Goal: Obtain resource: Obtain resource

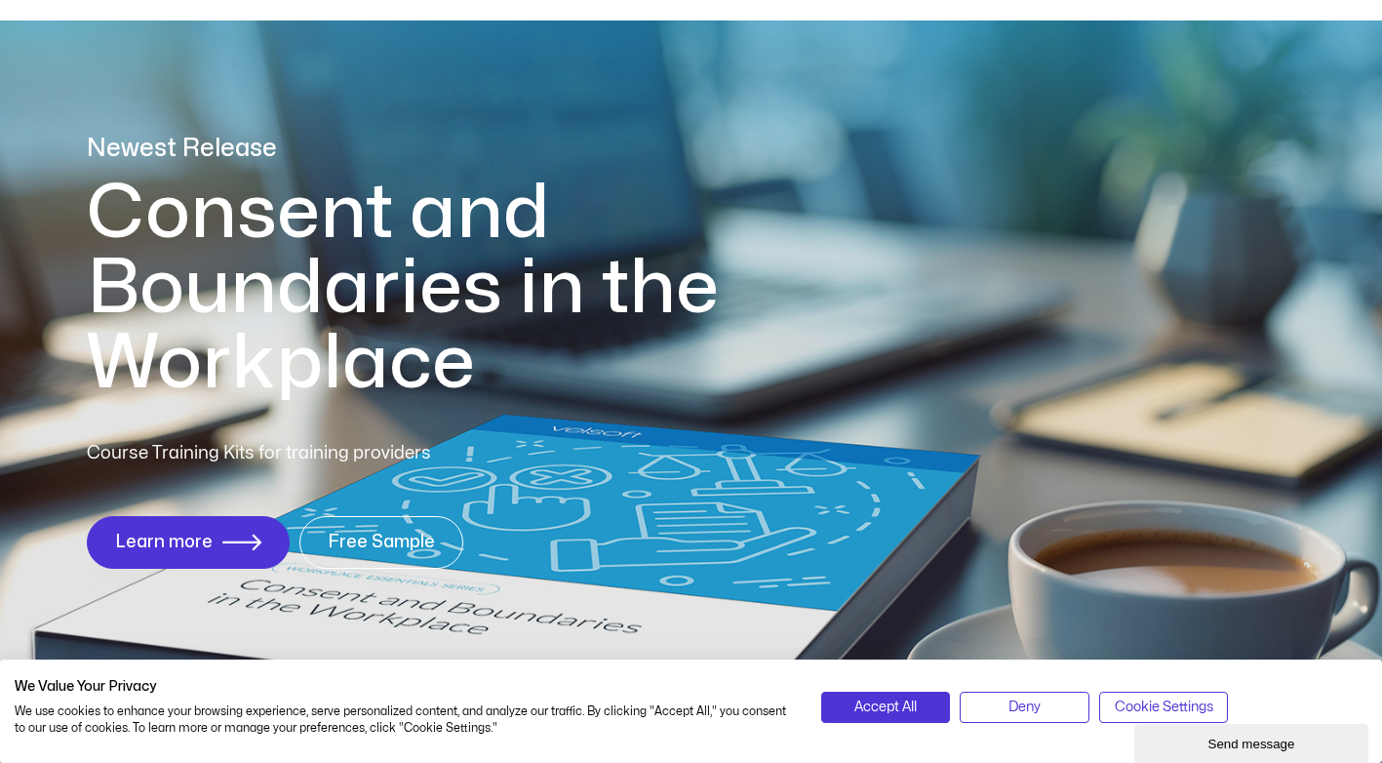
scroll to position [98, 0]
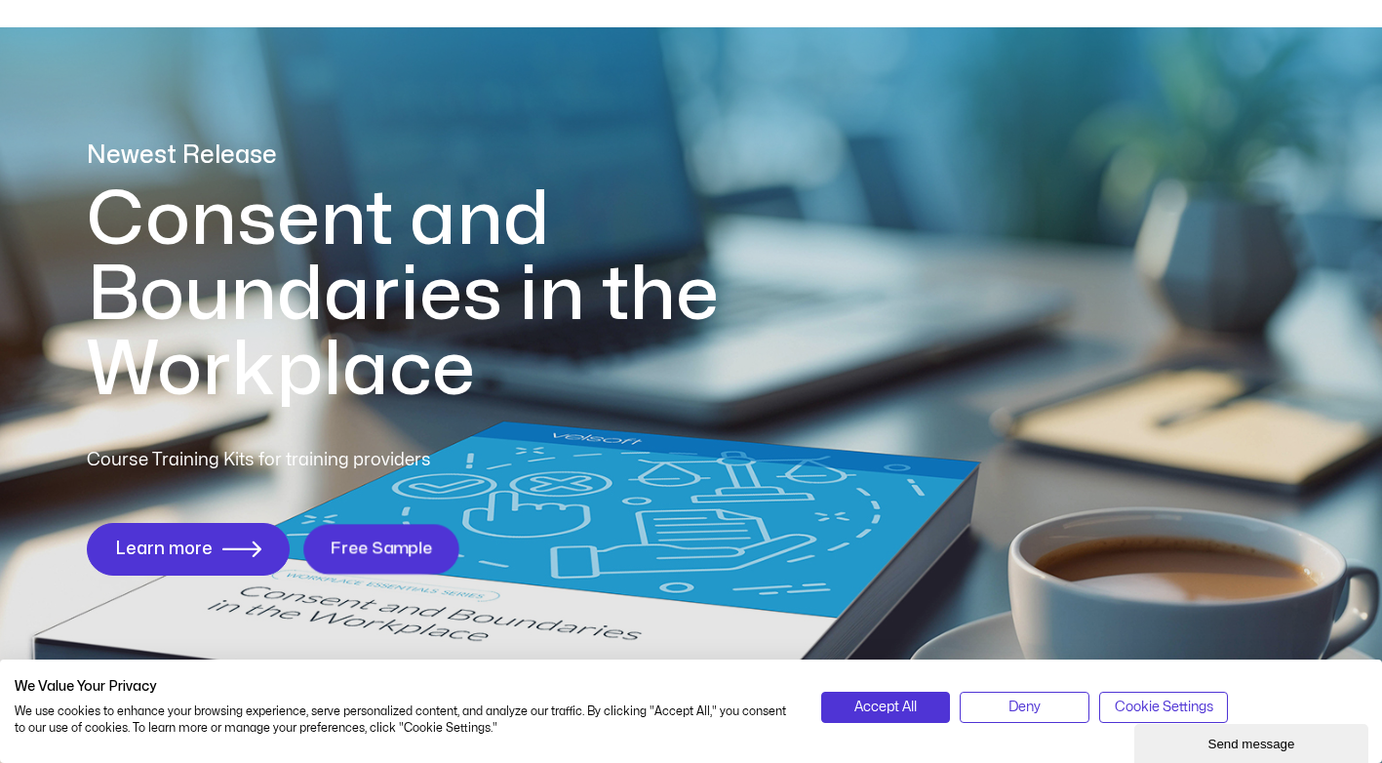
click at [364, 529] on link "Free Sample" at bounding box center [381, 549] width 156 height 50
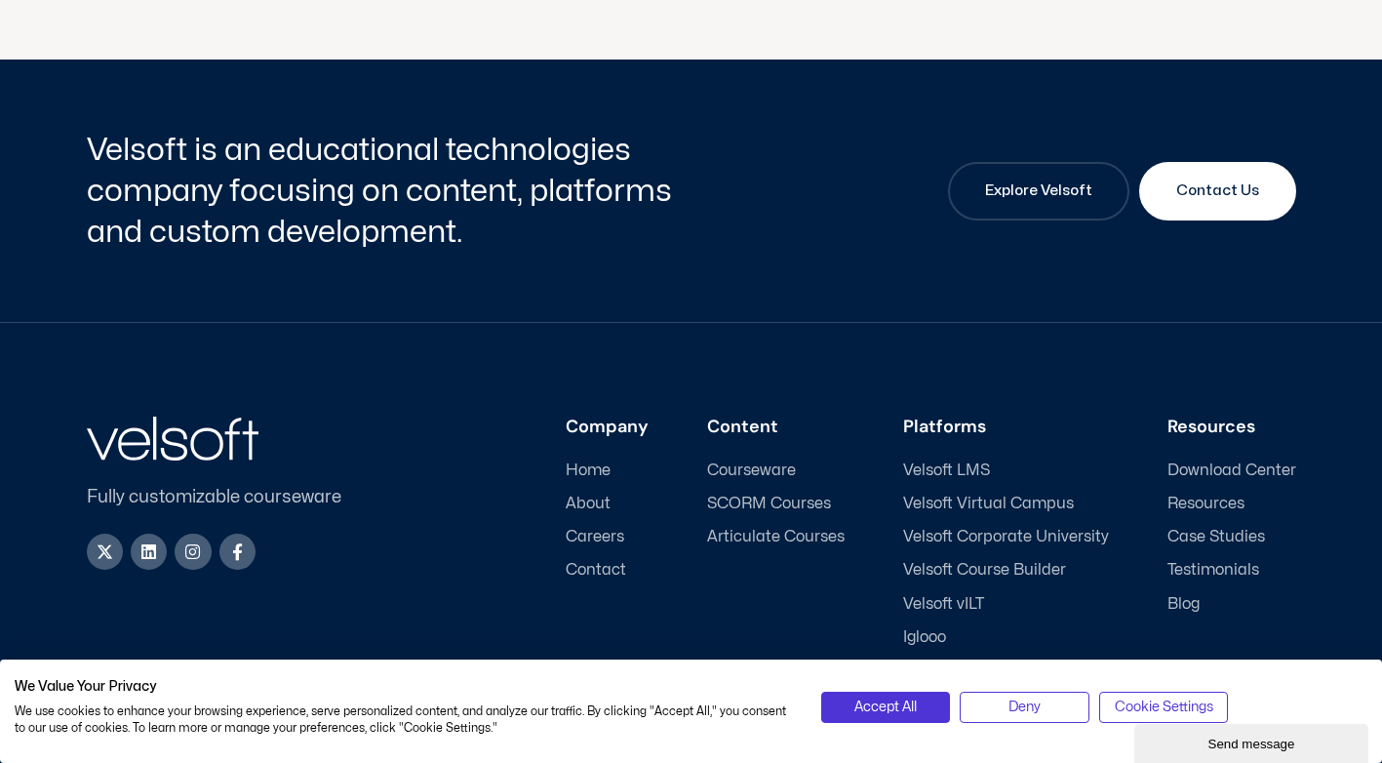
scroll to position [786, 0]
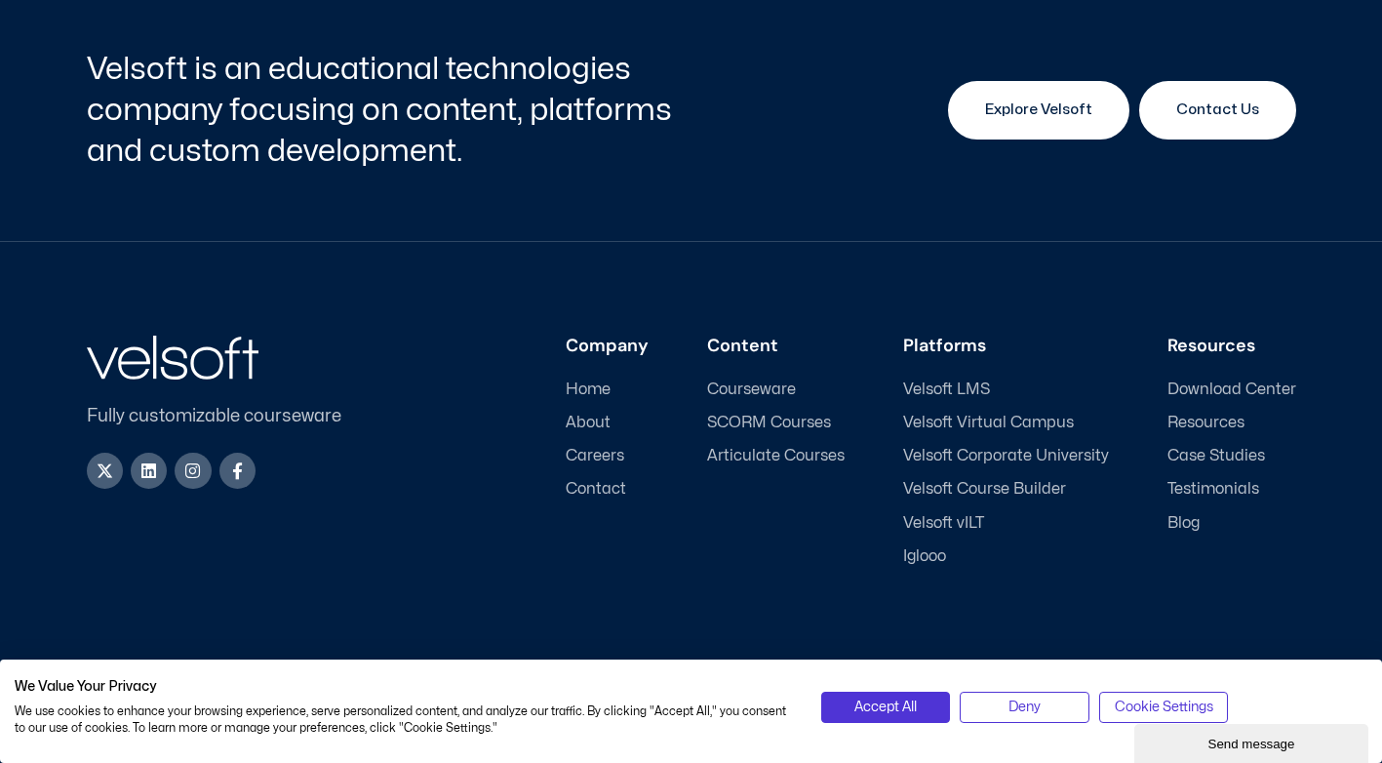
click at [1007, 125] on link "Explore Velsoft" at bounding box center [1038, 110] width 181 height 59
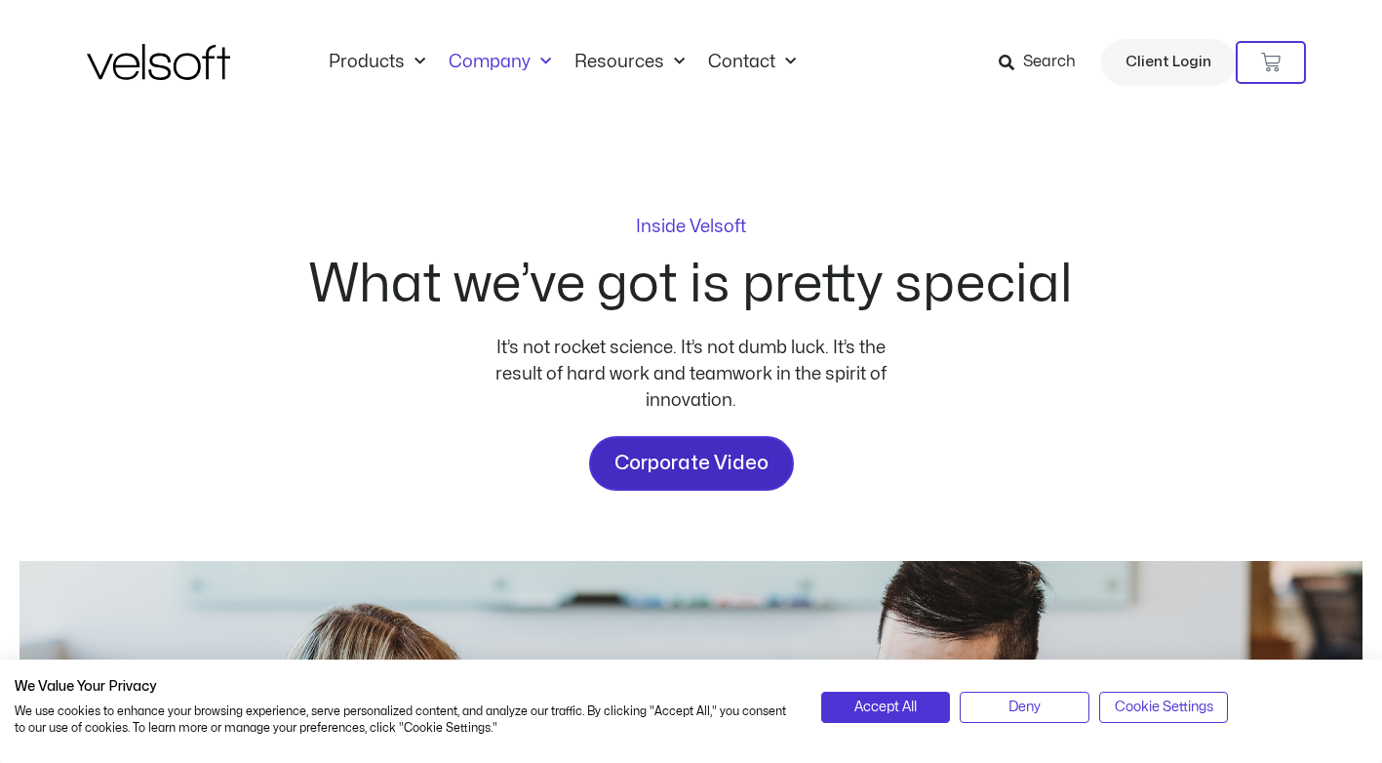
click at [702, 454] on span "Corporate Video" at bounding box center [691, 463] width 154 height 31
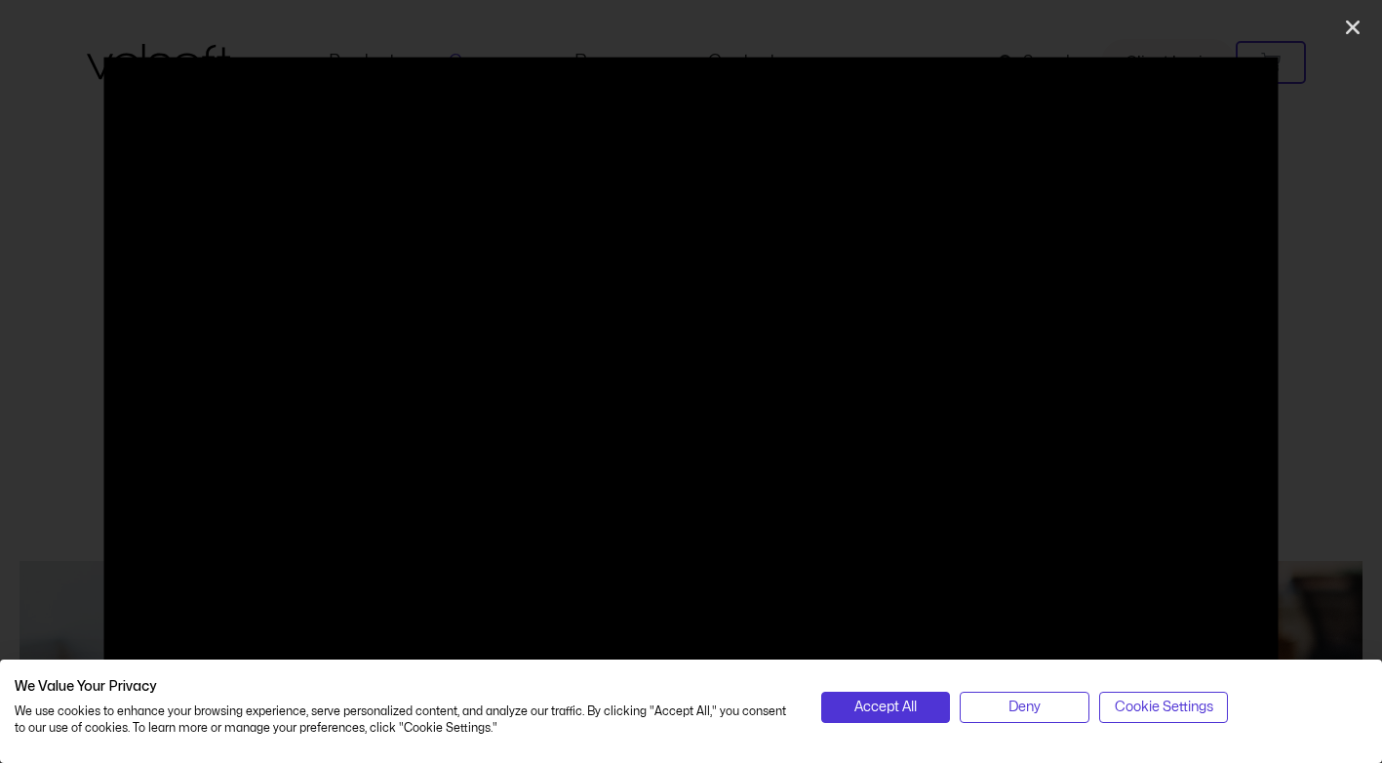
click at [589, 436] on link "Corporate Video" at bounding box center [691, 463] width 205 height 55
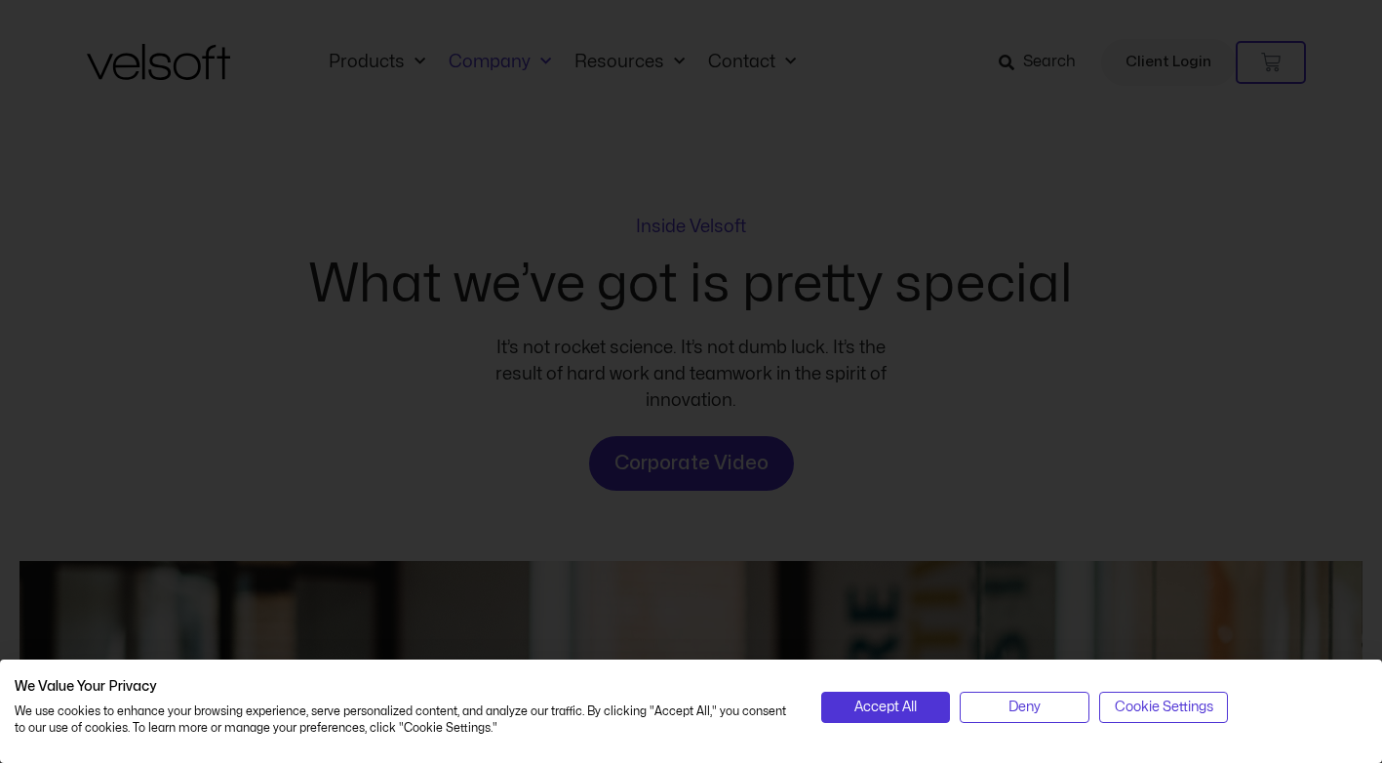
click at [866, 301] on div at bounding box center [691, 381] width 1382 height 763
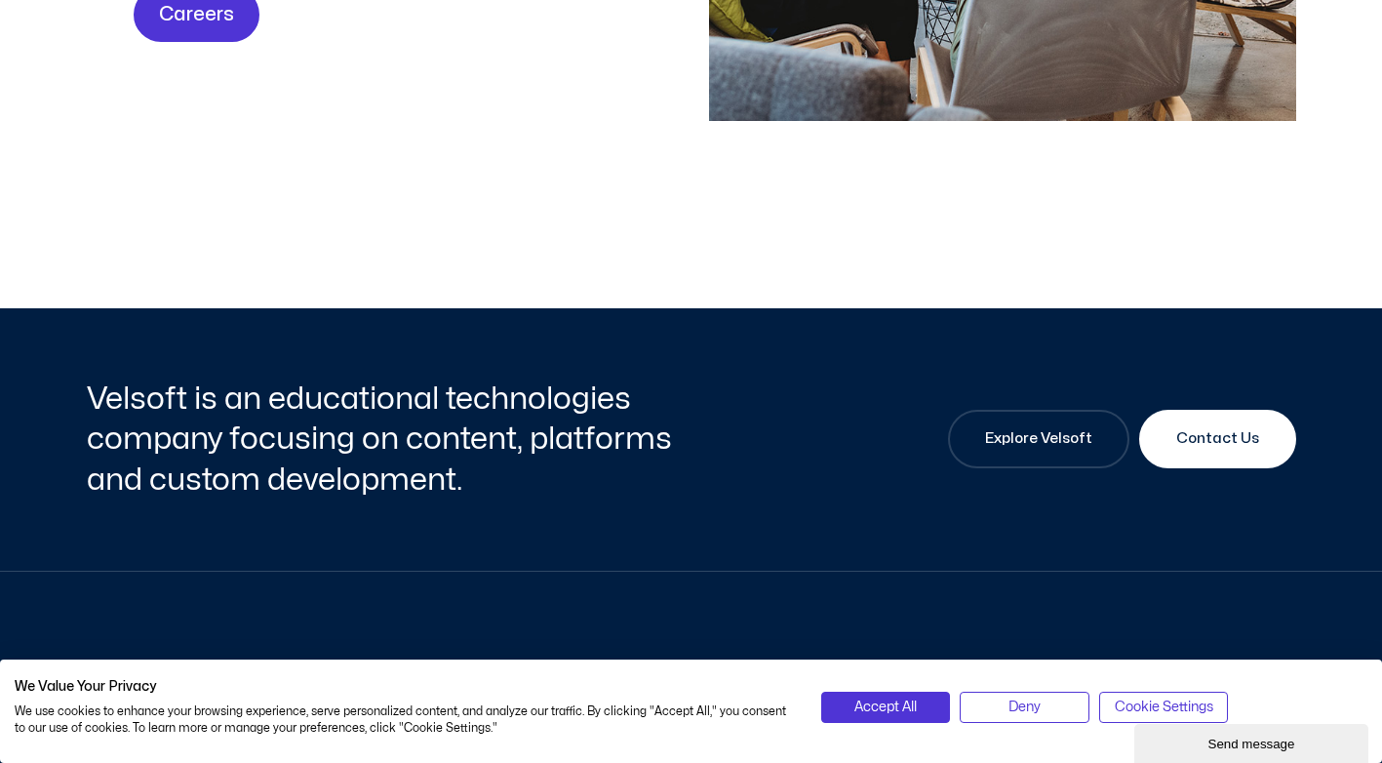
click at [932, 683] on div "Accept All Deny Cookie Settings" at bounding box center [1094, 711] width 575 height 66
click at [896, 697] on span "Accept All" at bounding box center [885, 706] width 62 height 21
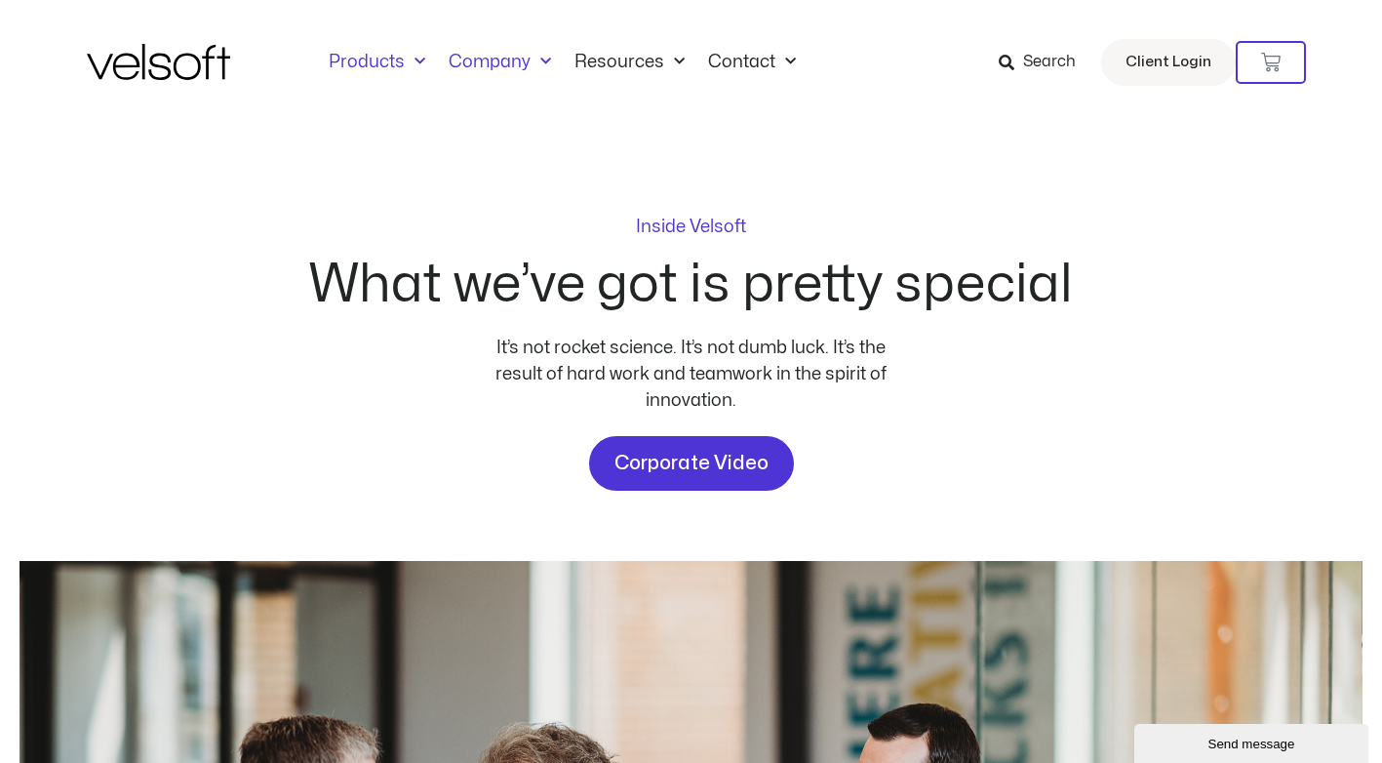
click at [407, 68] on span "Menu" at bounding box center [415, 62] width 20 height 32
click at [405, 60] on span "Menu" at bounding box center [415, 62] width 20 height 32
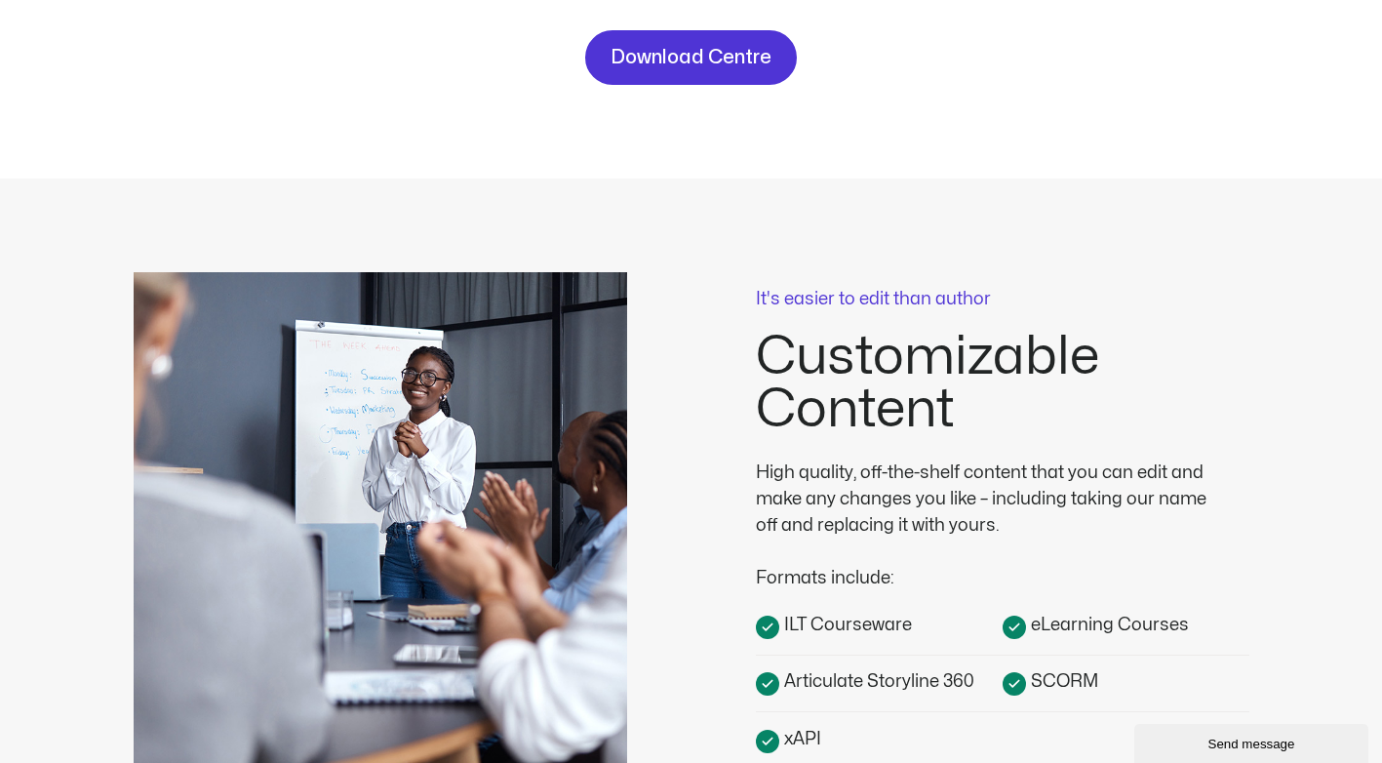
scroll to position [98, 0]
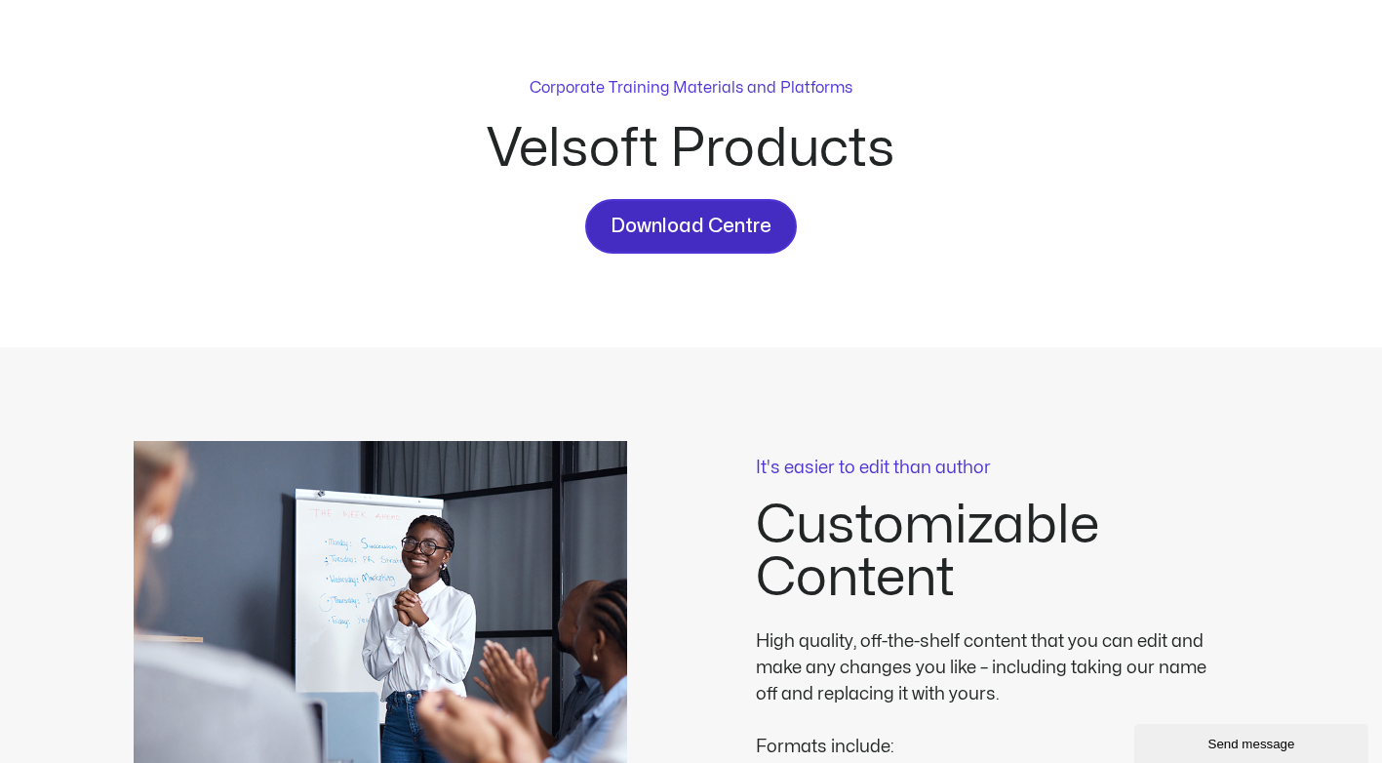
click at [682, 223] on span "Download Centre" at bounding box center [691, 226] width 161 height 31
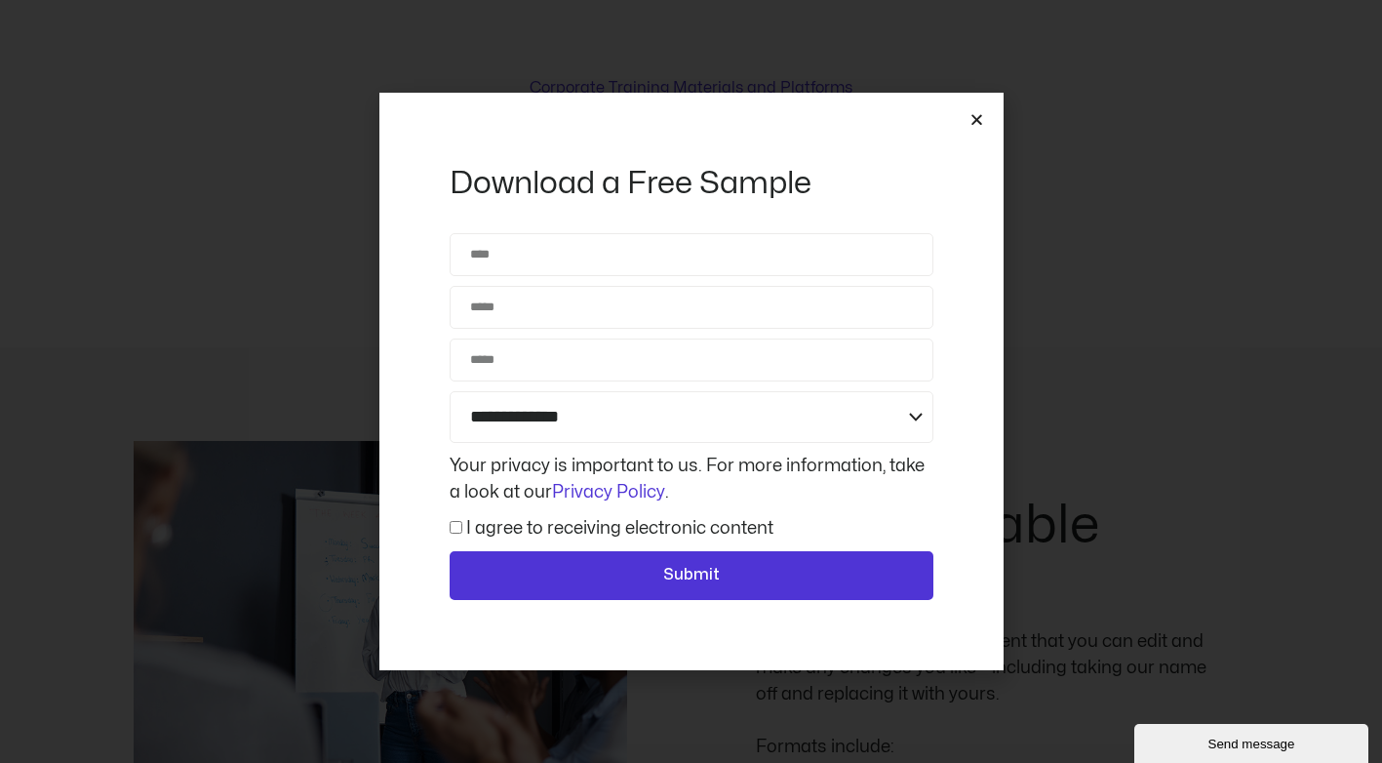
click at [686, 222] on div "**********" at bounding box center [692, 381] width 484 height 577
drag, startPoint x: 694, startPoint y: 225, endPoint x: 973, endPoint y: 108, distance: 303.4
click at [973, 108] on div "**********" at bounding box center [691, 381] width 624 height 577
click at [973, 113] on icon "Close" at bounding box center [977, 119] width 15 height 15
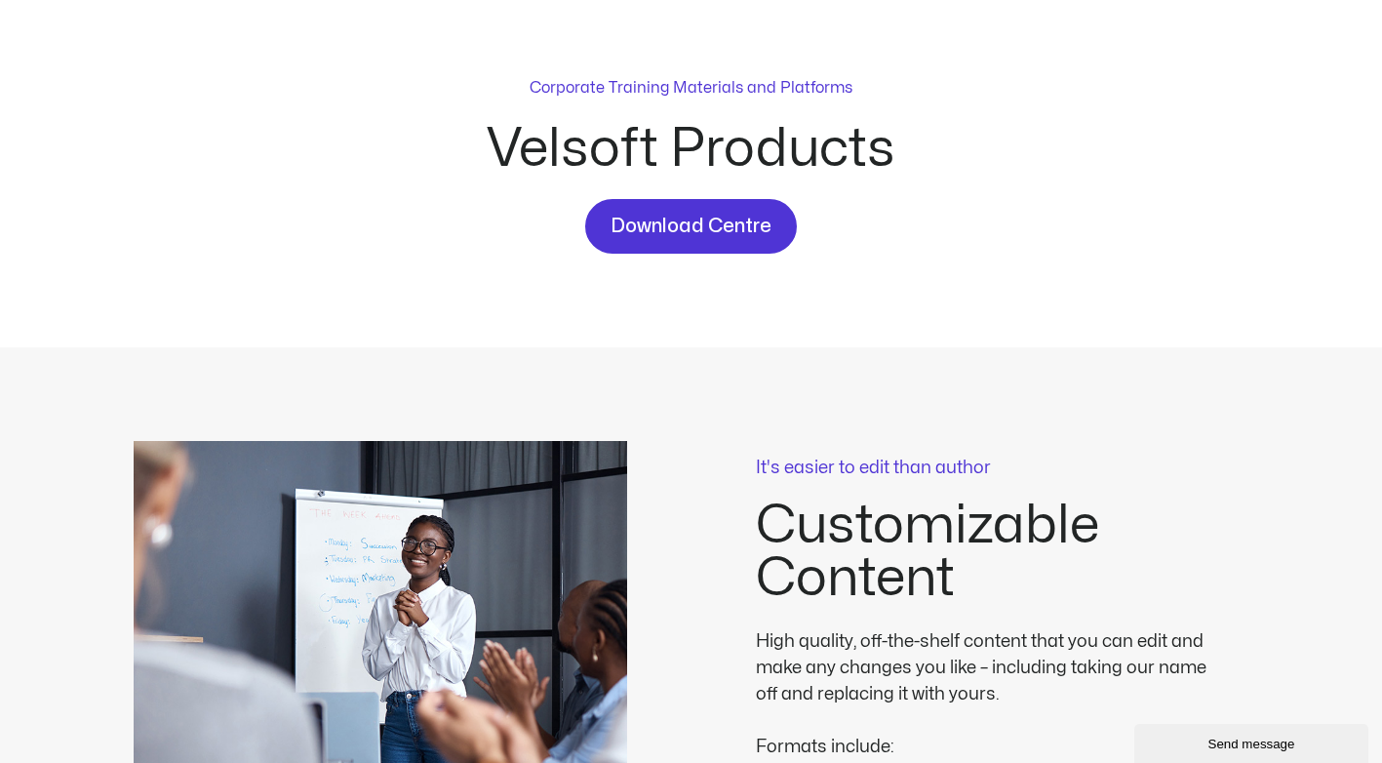
click at [776, 99] on div "Corporate Training Materials and Platforms" at bounding box center [691, 99] width 323 height 47
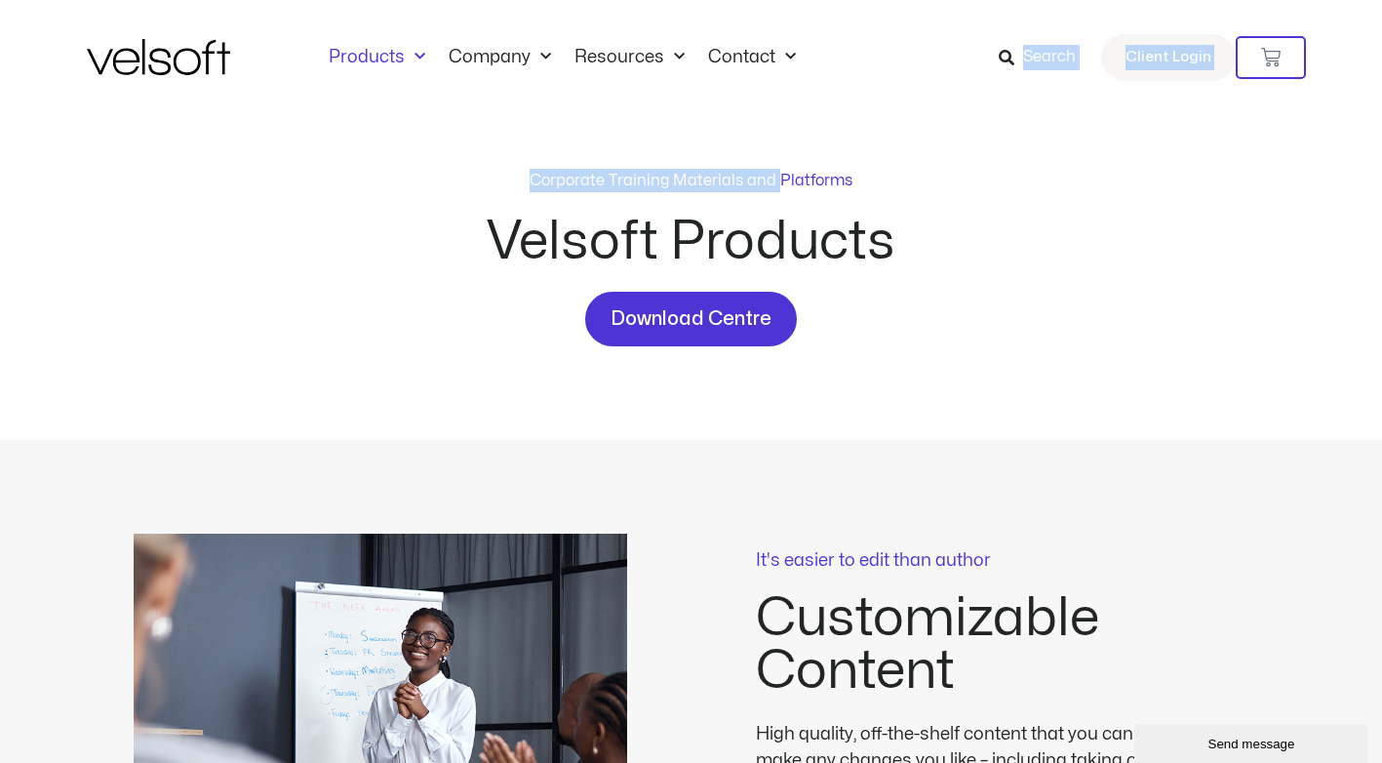
drag, startPoint x: 784, startPoint y: 70, endPoint x: 805, endPoint y: -26, distance: 98.7
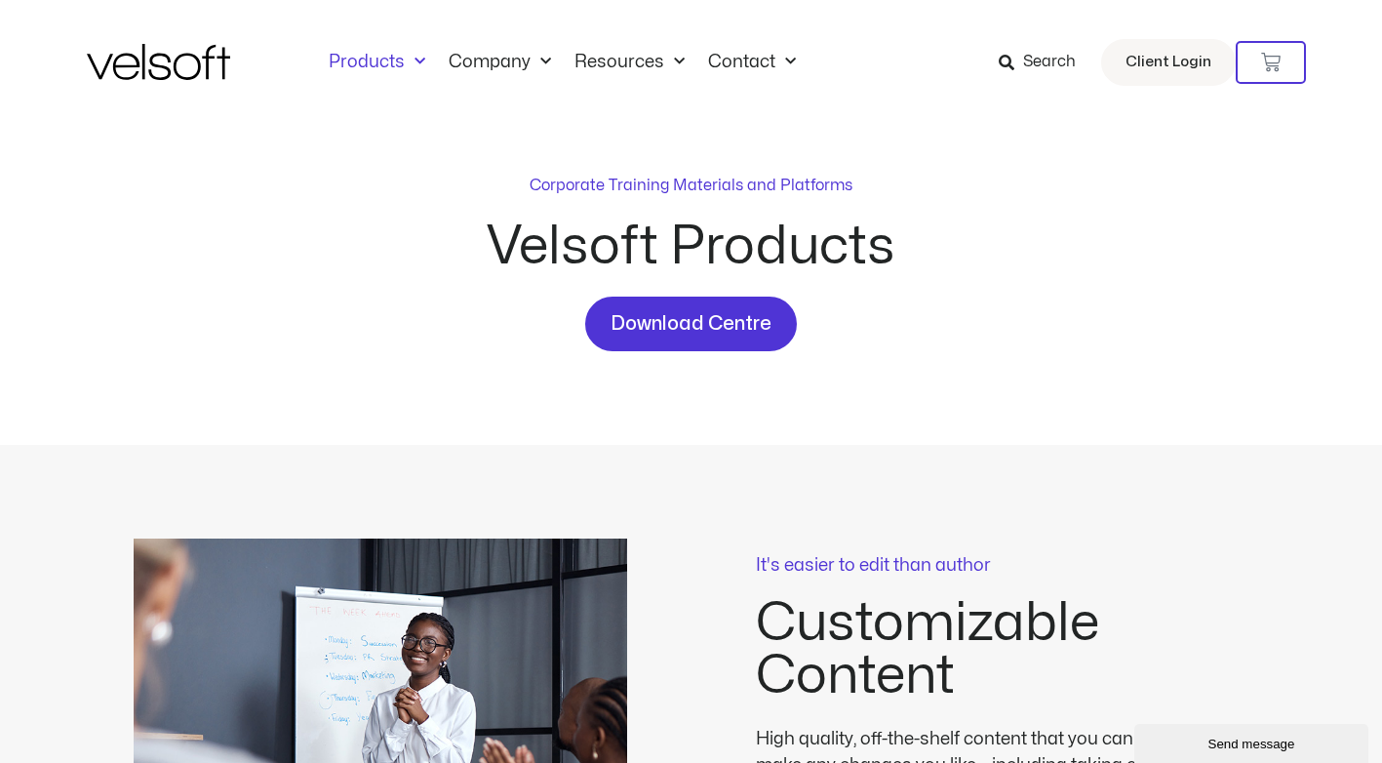
drag, startPoint x: 805, startPoint y: -26, endPoint x: 809, endPoint y: 150, distance: 176.6
click at [809, 150] on div "Corporate Training Materials and Platforms Velsoft Products Download Centre" at bounding box center [691, 285] width 1209 height 320
click at [802, 196] on p "Corporate Training Materials and Platforms" at bounding box center [691, 185] width 323 height 23
click at [788, 182] on p "Corporate Training Materials and Platforms" at bounding box center [691, 185] width 323 height 23
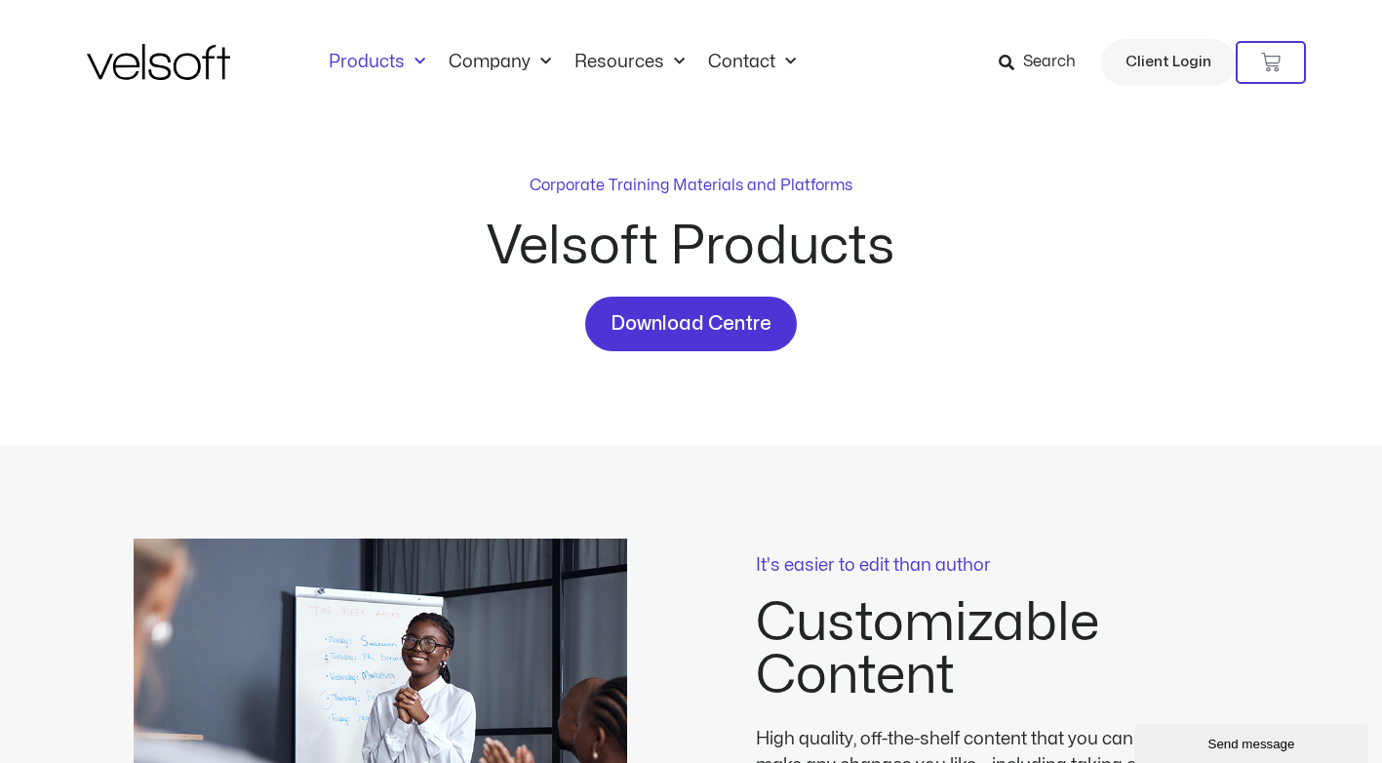
drag, startPoint x: 788, startPoint y: 182, endPoint x: 715, endPoint y: 206, distance: 76.8
click at [716, 208] on div "Corporate Training Materials and Platforms" at bounding box center [691, 197] width 323 height 47
click at [709, 189] on p "Corporate Training Materials and Platforms" at bounding box center [691, 185] width 323 height 23
